Goal: Book appointment/travel/reservation

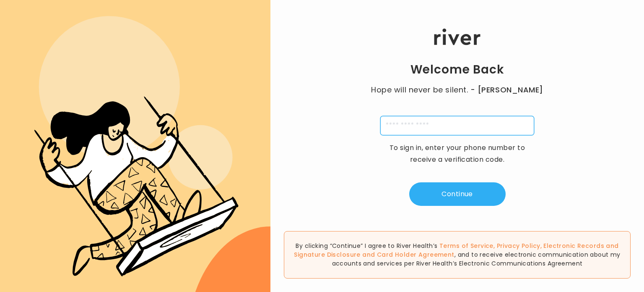
click at [411, 133] on input "tel" at bounding box center [457, 125] width 154 height 19
type input "**********"
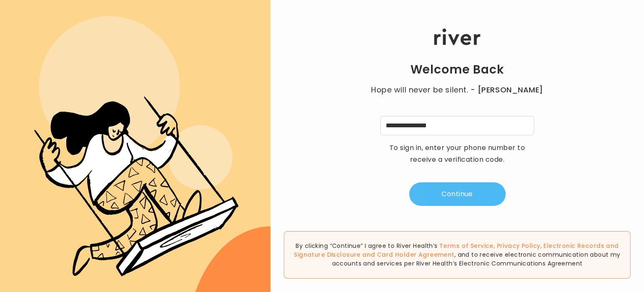
click at [463, 206] on button "Continue" at bounding box center [457, 193] width 96 height 23
type input "*"
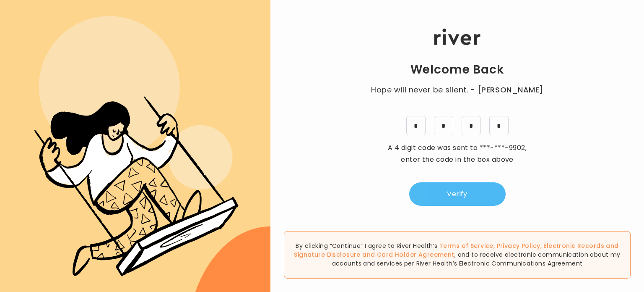
click at [463, 206] on button "Verify" at bounding box center [457, 193] width 96 height 23
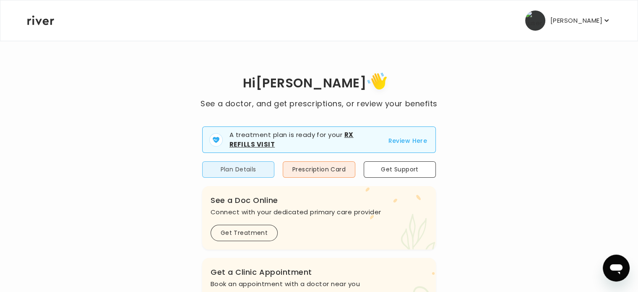
click at [235, 177] on button "Plan Details" at bounding box center [238, 169] width 72 height 16
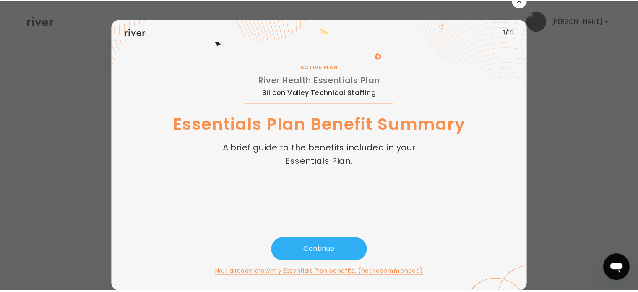
scroll to position [15, 0]
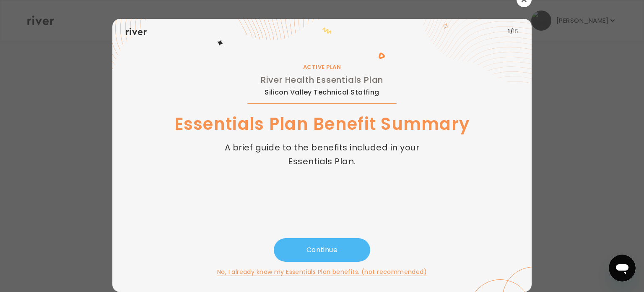
click at [320, 238] on button "Continue" at bounding box center [322, 249] width 96 height 23
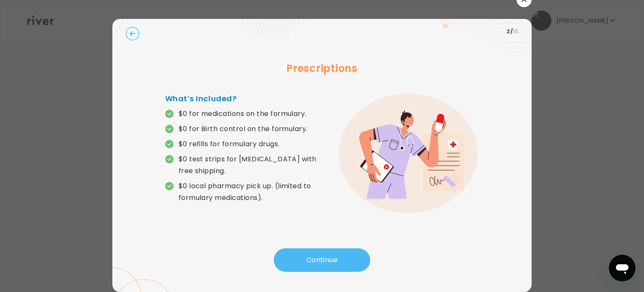
click at [321, 251] on button "Continue" at bounding box center [322, 259] width 96 height 23
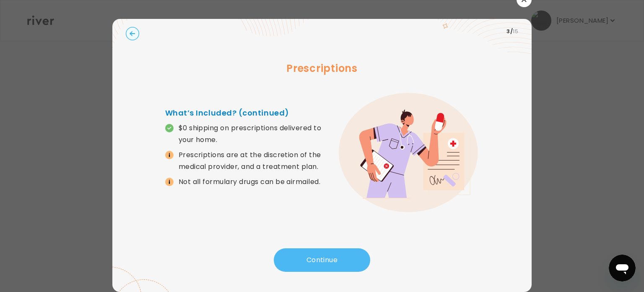
click at [320, 251] on button "Continue" at bounding box center [322, 259] width 96 height 23
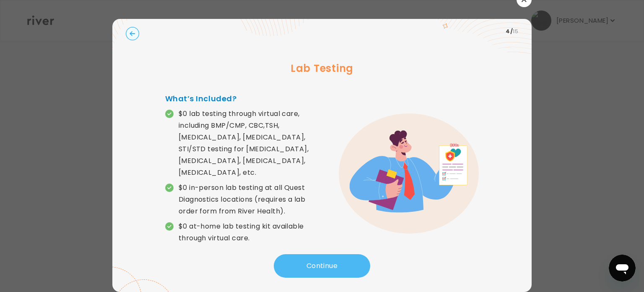
click at [317, 262] on button "Continue" at bounding box center [322, 265] width 96 height 23
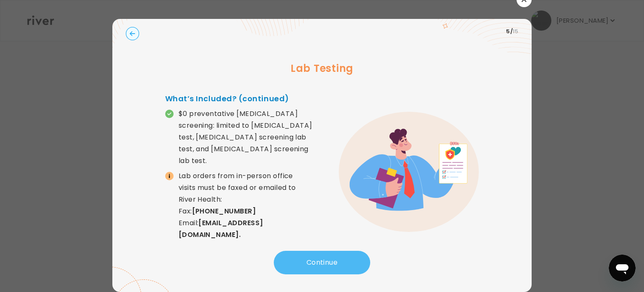
click at [317, 262] on button "Continue" at bounding box center [322, 261] width 96 height 23
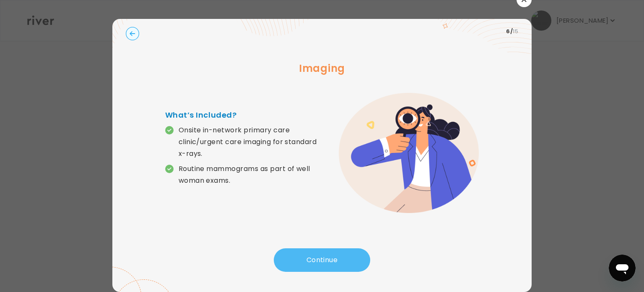
click at [329, 250] on button "Continue" at bounding box center [322, 259] width 96 height 23
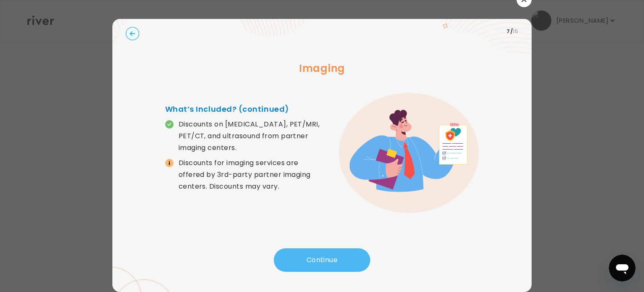
click at [329, 250] on button "Continue" at bounding box center [322, 259] width 96 height 23
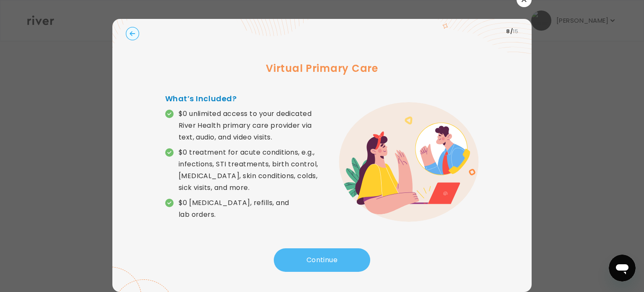
click at [329, 250] on button "Continue" at bounding box center [322, 259] width 96 height 23
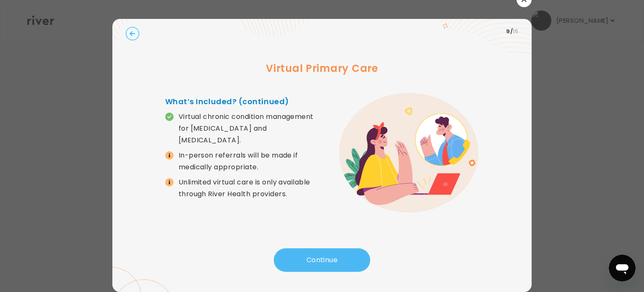
click at [315, 248] on button "Continue" at bounding box center [322, 259] width 96 height 23
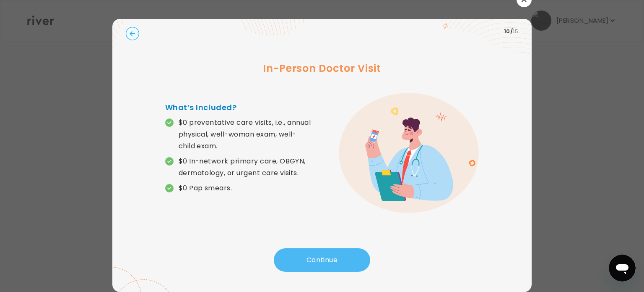
click at [315, 248] on button "Continue" at bounding box center [322, 259] width 96 height 23
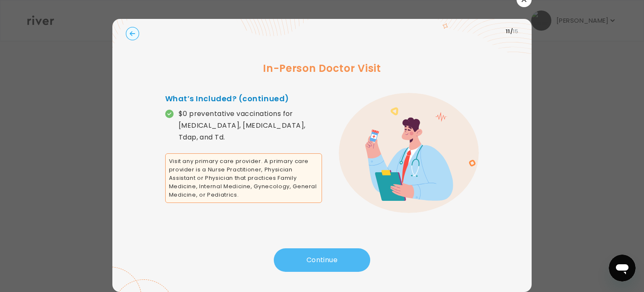
click at [315, 248] on button "Continue" at bounding box center [322, 259] width 96 height 23
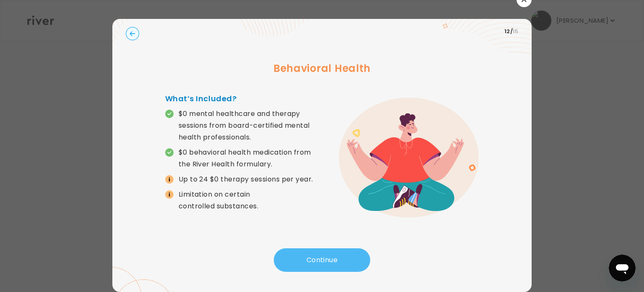
click at [315, 248] on button "Continue" at bounding box center [322, 259] width 96 height 23
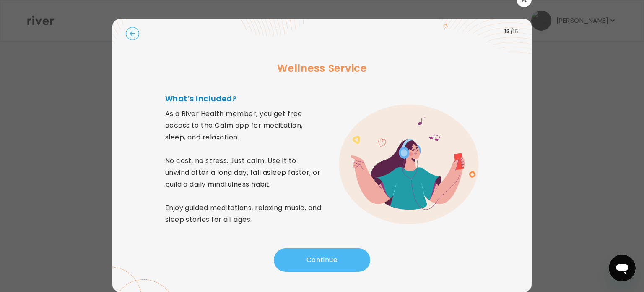
click at [309, 257] on button "Continue" at bounding box center [322, 259] width 96 height 23
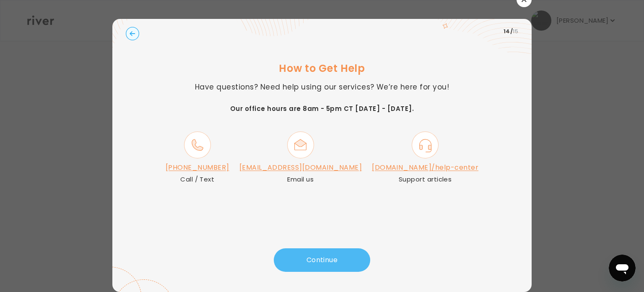
click at [328, 248] on button "Continue" at bounding box center [322, 259] width 96 height 23
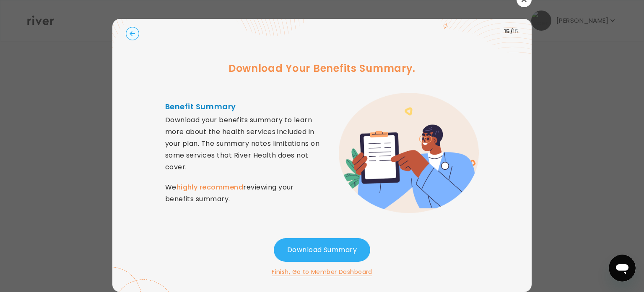
click at [363, 266] on button "Finish, Go to Member Dashboard" at bounding box center [322, 271] width 101 height 10
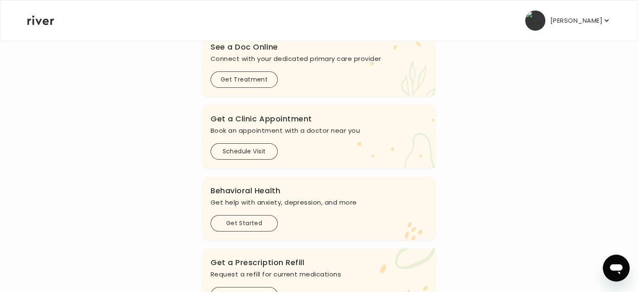
scroll to position [168, 0]
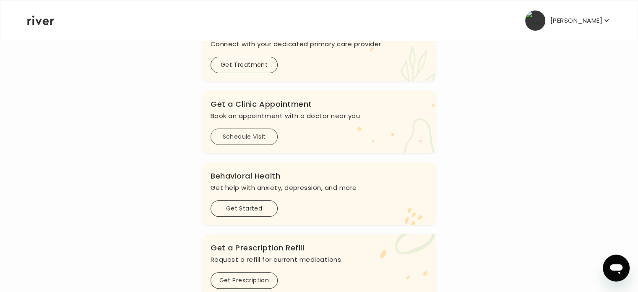
click at [255, 145] on button "Schedule Visit" at bounding box center [244, 136] width 67 height 16
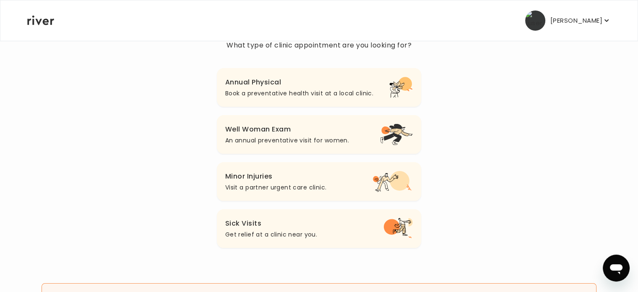
scroll to position [84, 0]
click at [336, 89] on h3 "Annual Physical" at bounding box center [299, 83] width 148 height 12
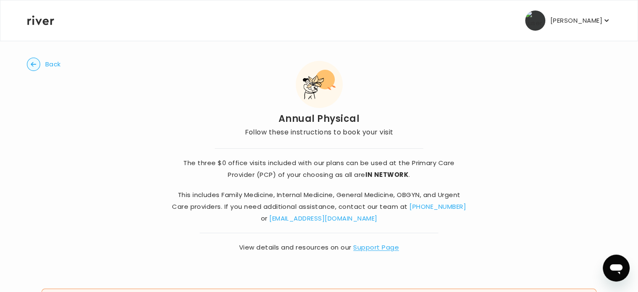
scroll to position [3, 0]
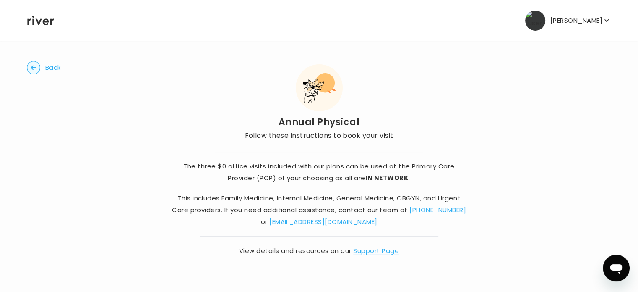
click at [39, 74] on circle "button" at bounding box center [33, 67] width 13 height 13
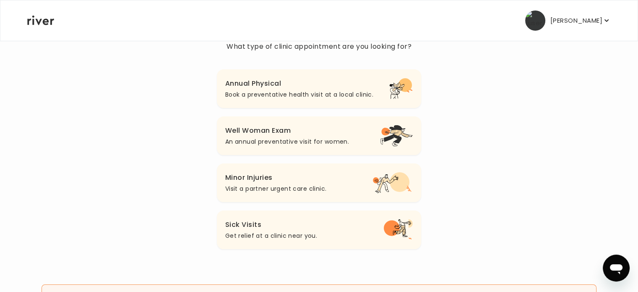
scroll to position [84, 0]
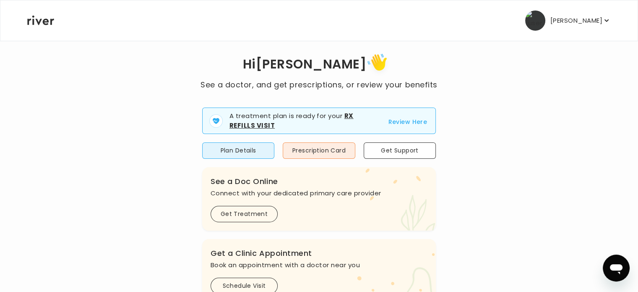
scroll to position [12, 0]
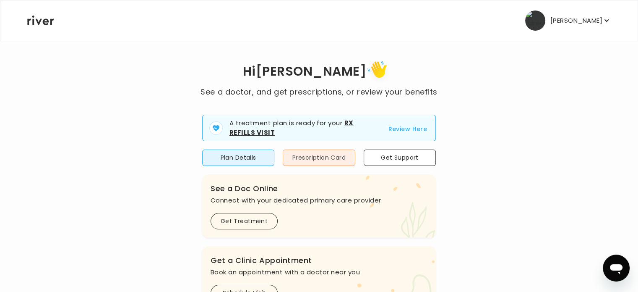
click at [326, 166] on button "Prescription Card" at bounding box center [319, 157] width 72 height 16
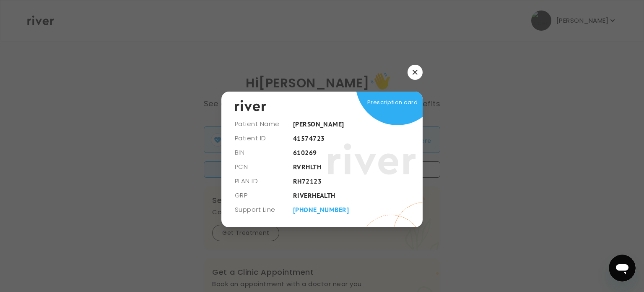
click at [416, 70] on icon "button" at bounding box center [415, 72] width 5 height 5
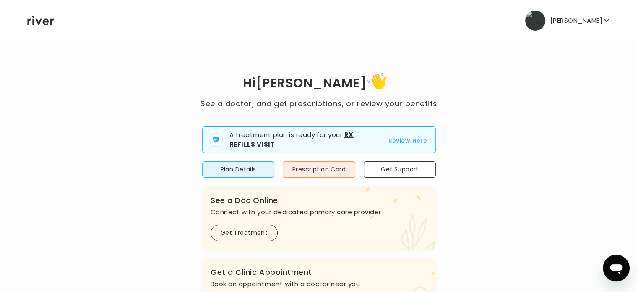
click at [602, 25] on icon "button" at bounding box center [606, 20] width 8 height 8
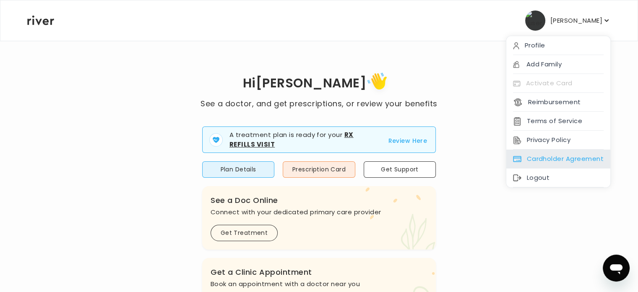
click at [570, 168] on div "Cardholder Agreement" at bounding box center [558, 158] width 104 height 19
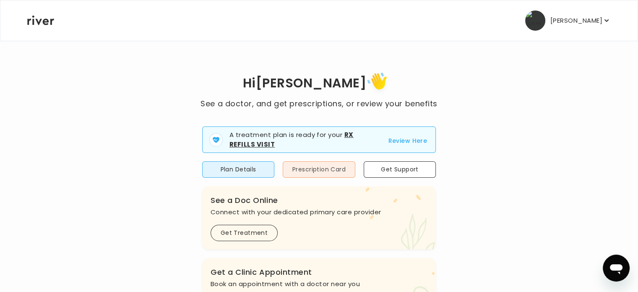
click at [323, 177] on button "Prescription Card" at bounding box center [319, 169] width 72 height 16
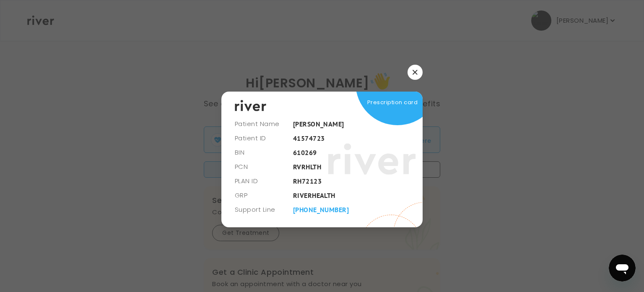
drag, startPoint x: 322, startPoint y: 185, endPoint x: 459, endPoint y: 228, distance: 143.3
click at [459, 228] on div at bounding box center [322, 146] width 644 height 292
click at [413, 70] on icon "button" at bounding box center [415, 72] width 5 height 5
